Goal: Task Accomplishment & Management: Use online tool/utility

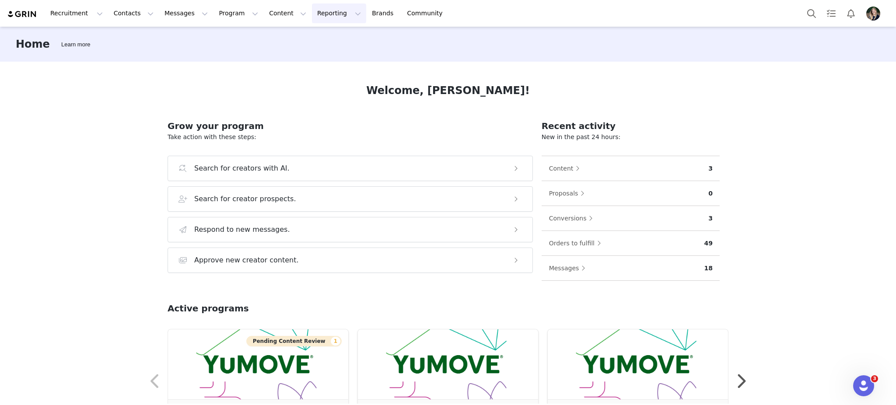
click at [312, 19] on button "Reporting Reporting" at bounding box center [339, 14] width 54 height 20
click at [333, 53] on div "Report Builder" at bounding box center [314, 54] width 59 height 9
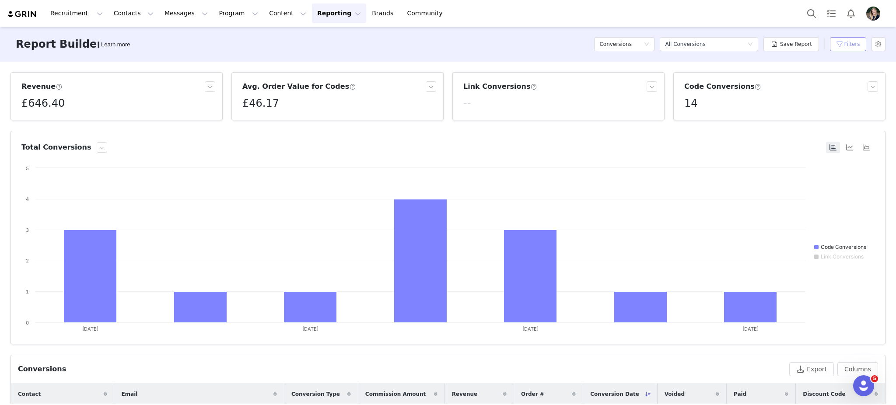
click at [837, 42] on button "Filters" at bounding box center [848, 44] width 36 height 14
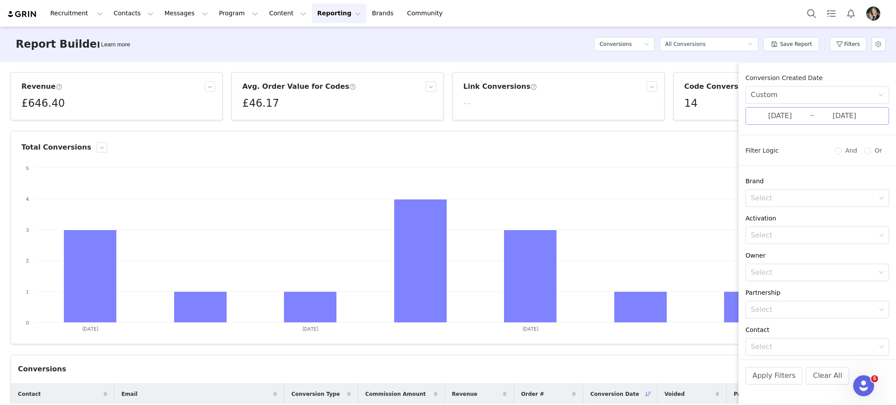
click at [815, 114] on input "[DATE]" at bounding box center [844, 115] width 59 height 11
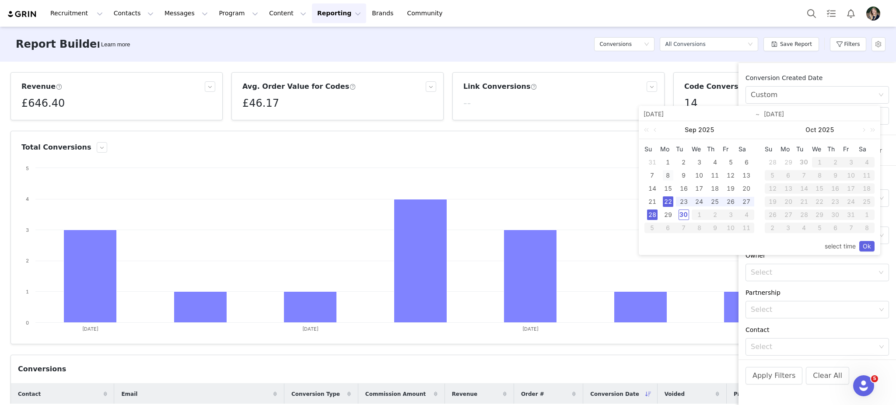
drag, startPoint x: 670, startPoint y: 160, endPoint x: 669, endPoint y: 171, distance: 11.0
click at [669, 160] on div "1" at bounding box center [668, 162] width 11 height 11
click at [681, 212] on div "30" at bounding box center [684, 215] width 11 height 11
type input "[DATE]"
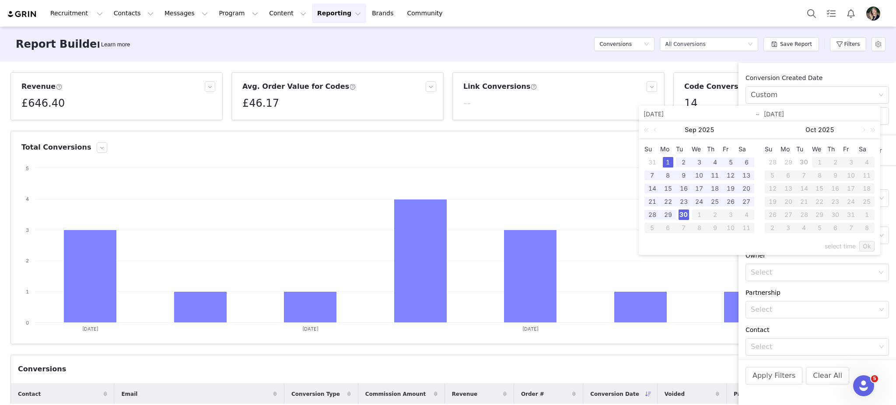
type input "[DATE]"
click at [867, 245] on link "Ok" at bounding box center [866, 246] width 15 height 11
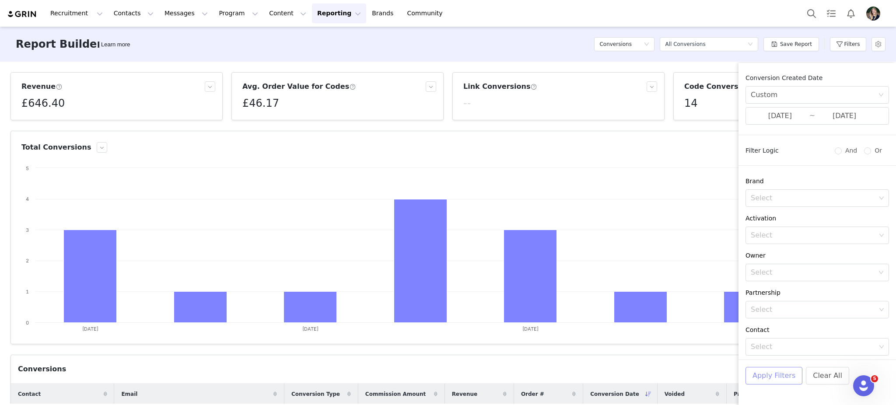
click at [768, 381] on button "Apply Filters" at bounding box center [774, 376] width 57 height 18
